Goal: Transaction & Acquisition: Subscribe to service/newsletter

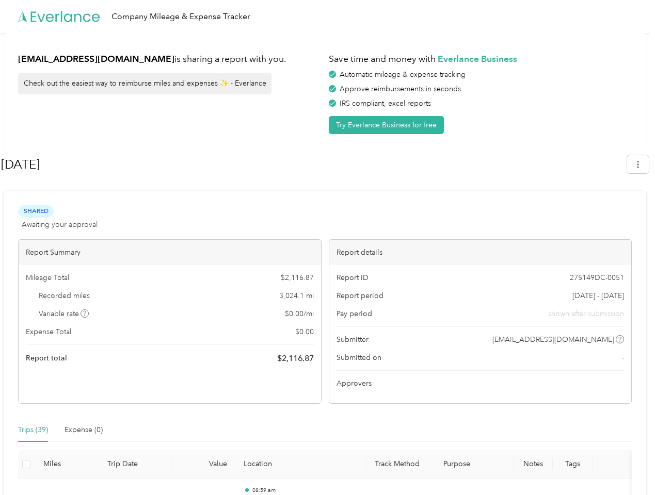
click at [329, 248] on div "Report details" at bounding box center [480, 252] width 302 height 25
click at [327, 17] on div "Company Mileage & Expense Tracker" at bounding box center [324, 16] width 649 height 33
click at [388, 125] on button "Try Everlance Business for free" at bounding box center [386, 125] width 115 height 18
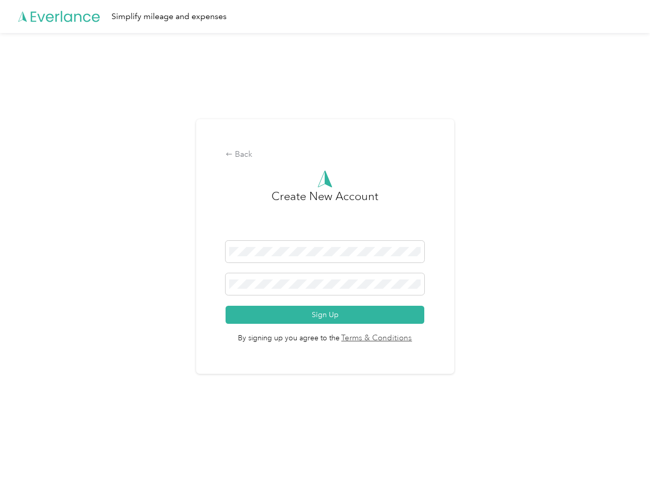
click at [313, 165] on div "Back Create New Account Sign Up By signing up you agree to the Terms & Conditio…" at bounding box center [325, 246] width 258 height 255
click at [643, 164] on div "Back Create New Account Sign Up By signing up you agree to the Terms & Conditio…" at bounding box center [324, 251] width 649 height 436
click at [85, 314] on div "Back Create New Account Sign Up By signing up you agree to the Terms & Conditio…" at bounding box center [324, 251] width 649 height 436
click at [407, 339] on link "Terms & Conditions" at bounding box center [375, 339] width 73 height 12
click at [33, 430] on div "Back Create New Account Sign Up By signing up you agree to the Terms & Conditio…" at bounding box center [324, 251] width 649 height 436
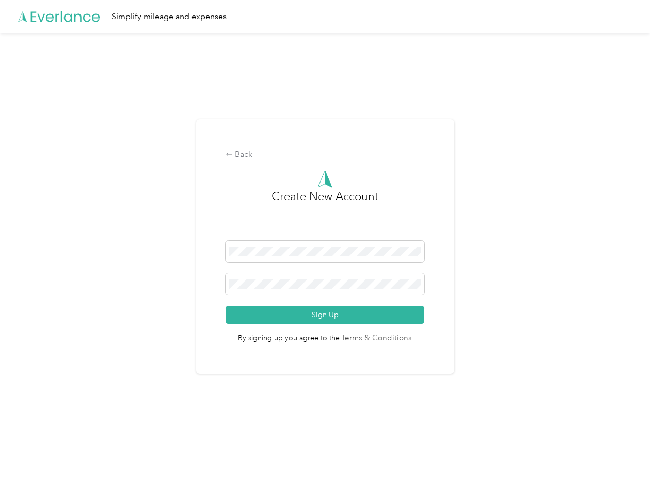
click at [84, 430] on div "Back Create New Account Sign Up By signing up you agree to the Terms & Conditio…" at bounding box center [324, 251] width 649 height 436
click at [26, 464] on div "Back Create New Account Sign Up By signing up you agree to the Terms & Conditio…" at bounding box center [324, 251] width 649 height 436
